Goal: Information Seeking & Learning: Learn about a topic

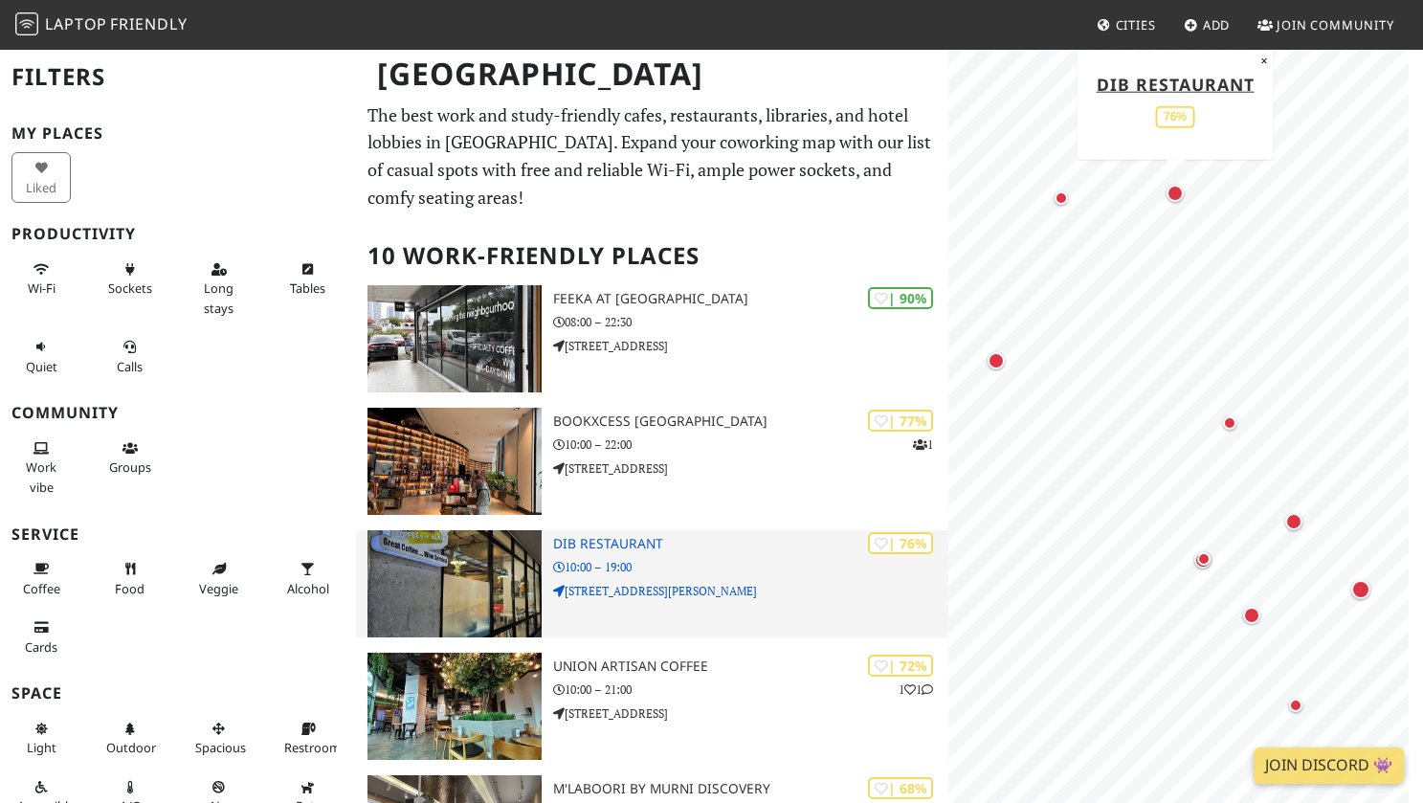
click at [689, 548] on h3 "DIB RESTAURANT" at bounding box center [750, 544] width 395 height 16
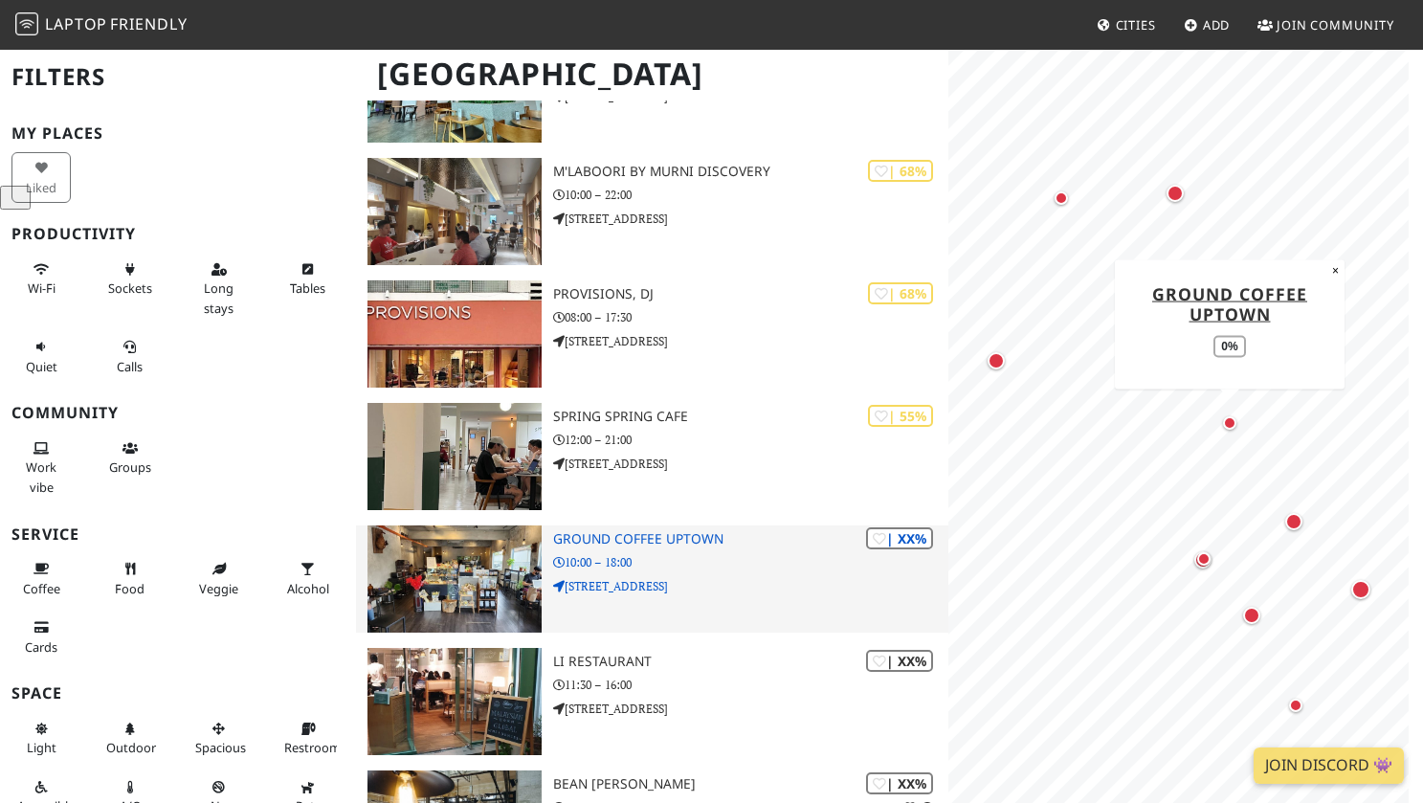
scroll to position [235, 0]
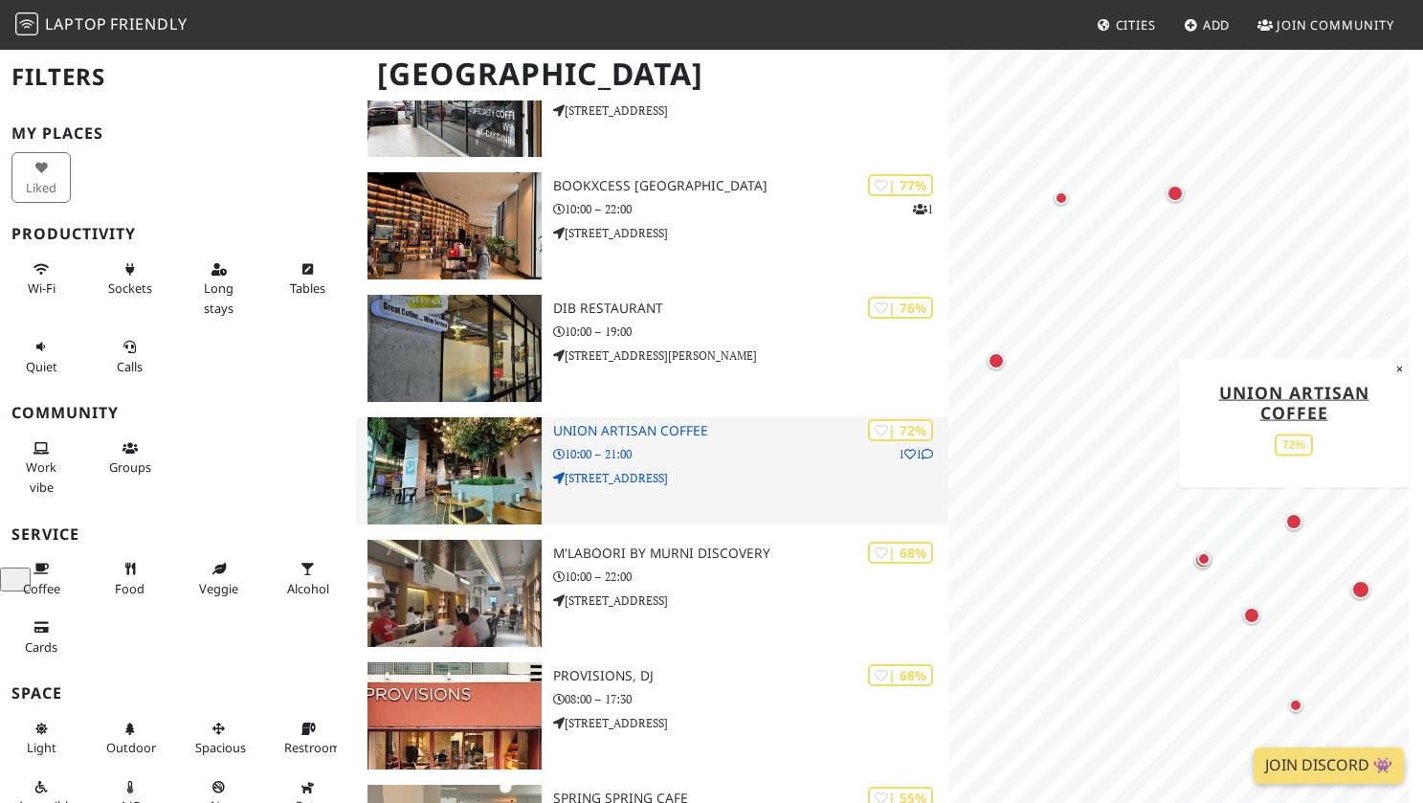
click at [738, 443] on div "| 72% 1 1 Union Artisan Coffee 10:00 – 21:00 [STREET_ADDRESS]" at bounding box center [750, 470] width 395 height 107
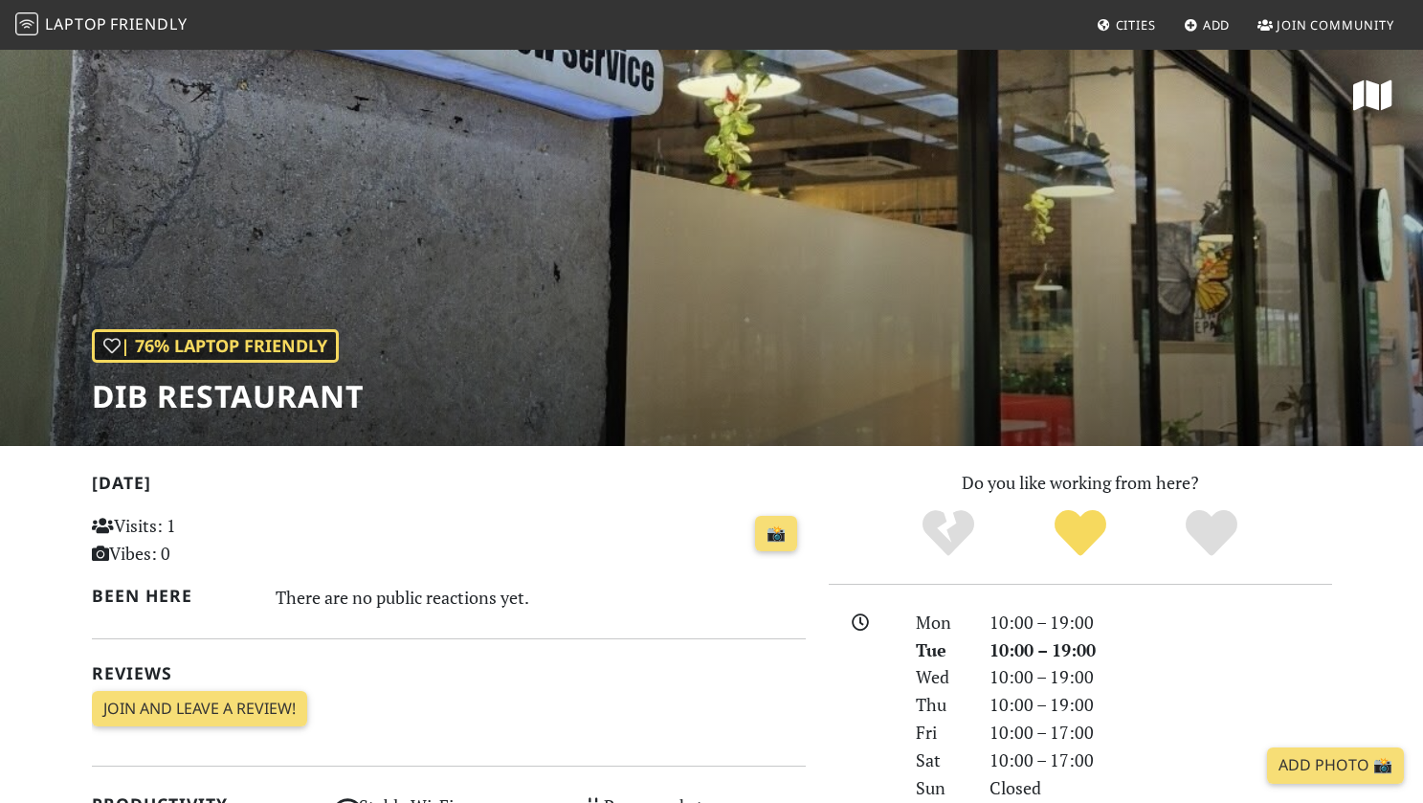
click at [262, 405] on h1 "DIB RESTAURANT" at bounding box center [228, 396] width 272 height 36
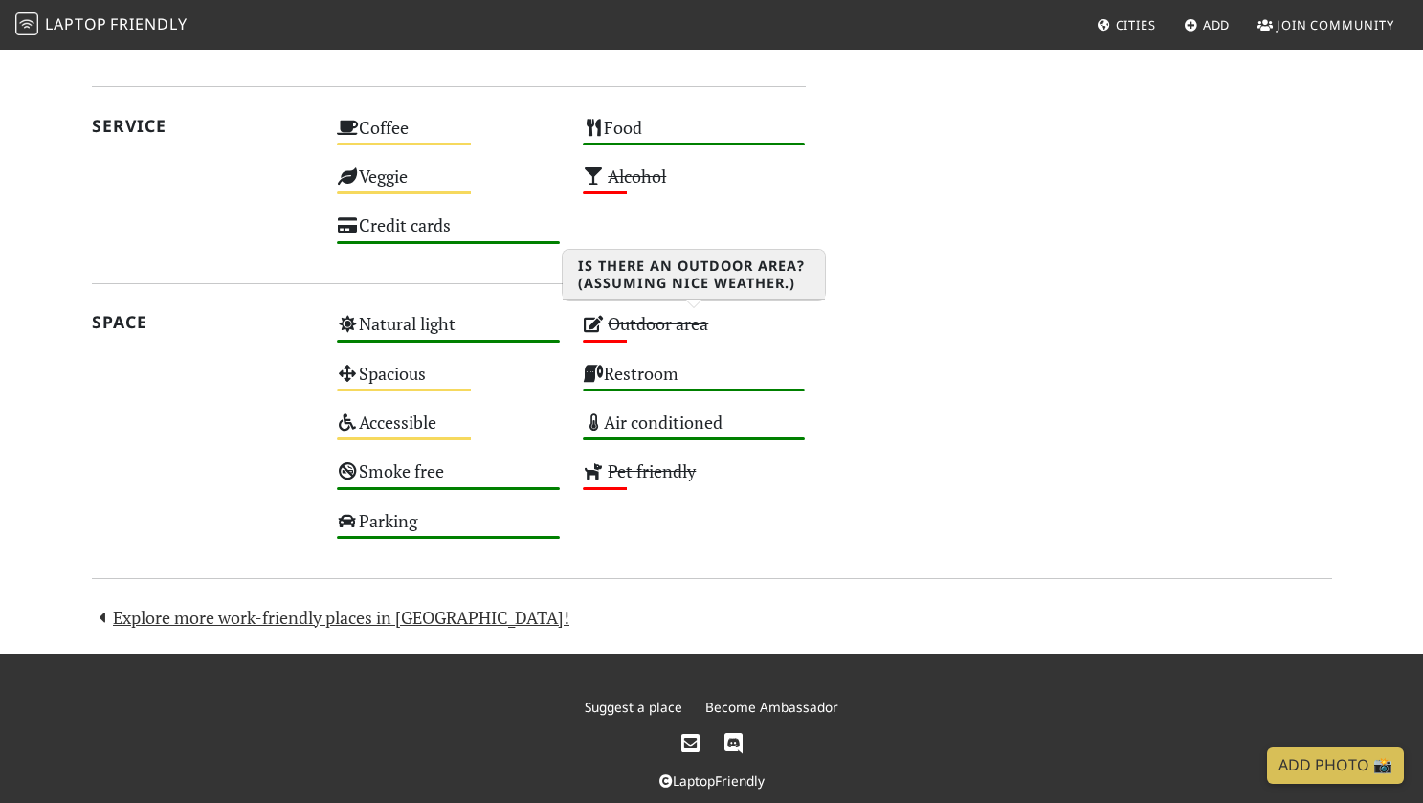
scroll to position [1204, 0]
